Goal: Task Accomplishment & Management: Use online tool/utility

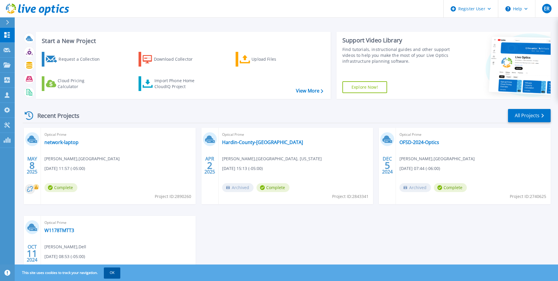
click at [116, 272] on button "OK" at bounding box center [112, 272] width 16 height 11
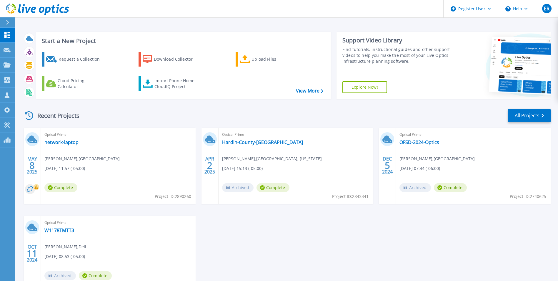
click at [6, 24] on icon at bounding box center [7, 22] width 3 height 5
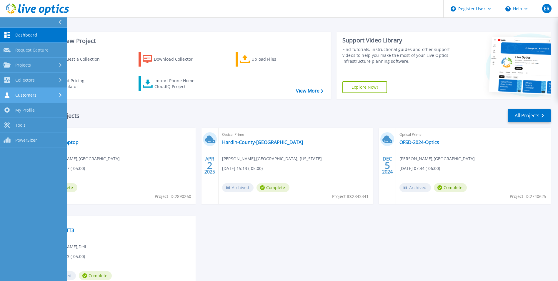
click at [39, 98] on link "Customers Customers" at bounding box center [33, 95] width 67 height 15
click at [40, 98] on div "Customers" at bounding box center [34, 95] width 60 height 6
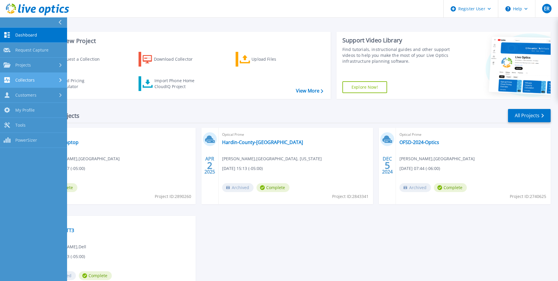
click at [43, 86] on link "Collectors Collectors" at bounding box center [33, 80] width 67 height 15
click at [41, 66] on div "Projects" at bounding box center [34, 64] width 60 height 5
click at [37, 82] on link "Search Projects" at bounding box center [33, 80] width 67 height 15
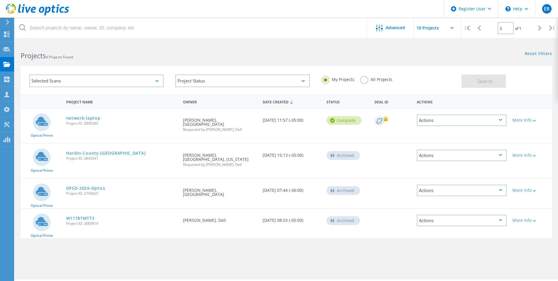
click at [360, 80] on label "All Projects" at bounding box center [376, 79] width 32 height 6
click at [0, 0] on input "All Projects" at bounding box center [0, 0] width 0 height 0
click at [473, 81] on button "Search" at bounding box center [484, 80] width 44 height 13
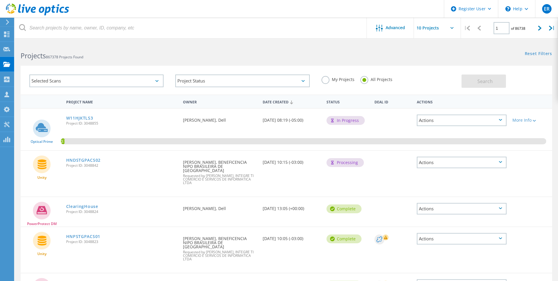
click at [485, 74] on div "Search" at bounding box center [506, 78] width 88 height 19
click at [331, 79] on label "My Projects" at bounding box center [338, 79] width 33 height 6
click at [0, 0] on input "My Projects" at bounding box center [0, 0] width 0 height 0
